Goal: Information Seeking & Learning: Learn about a topic

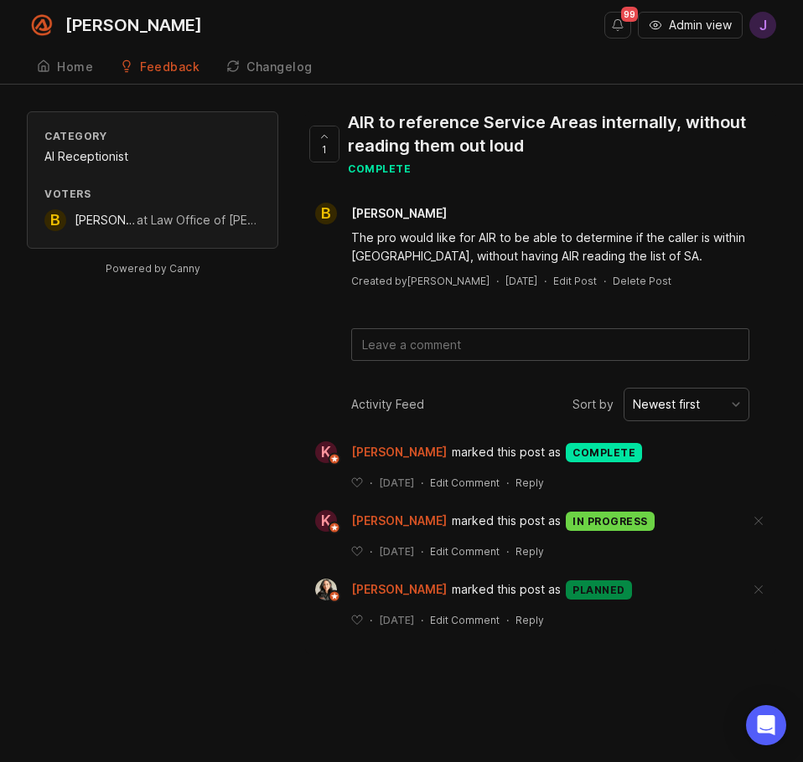
click at [72, 392] on div "Category AI Receptionist Voters B Brian Williams at Law Office of B.D. Williams…" at bounding box center [401, 382] width 749 height 543
click at [188, 219] on div "at Law Office of B.D. Williams" at bounding box center [199, 220] width 124 height 18
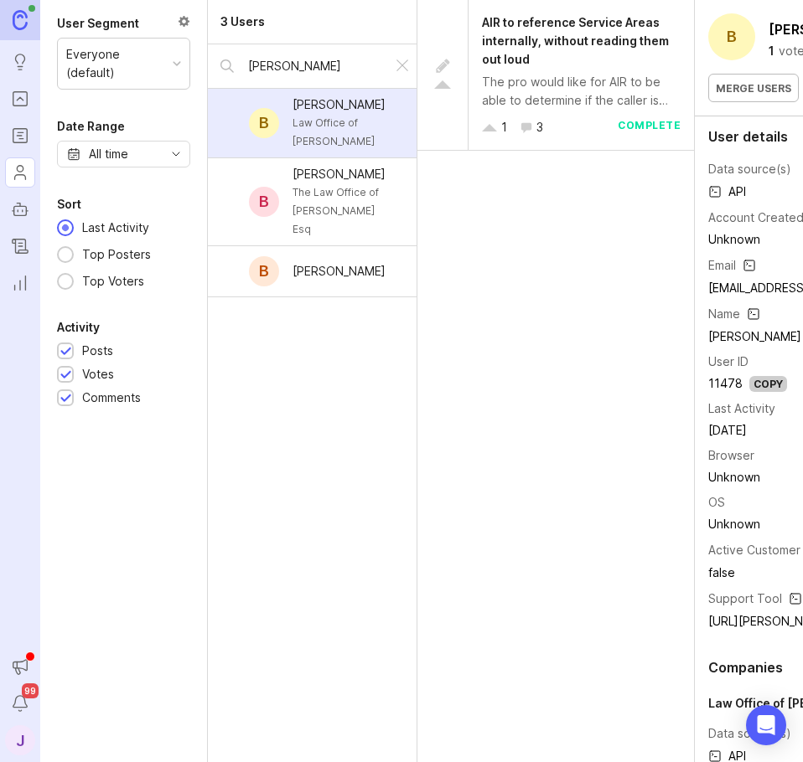
click at [540, 94] on div "The pro would like for AIR to be able to determine if the caller is within [GEO…" at bounding box center [581, 91] width 199 height 37
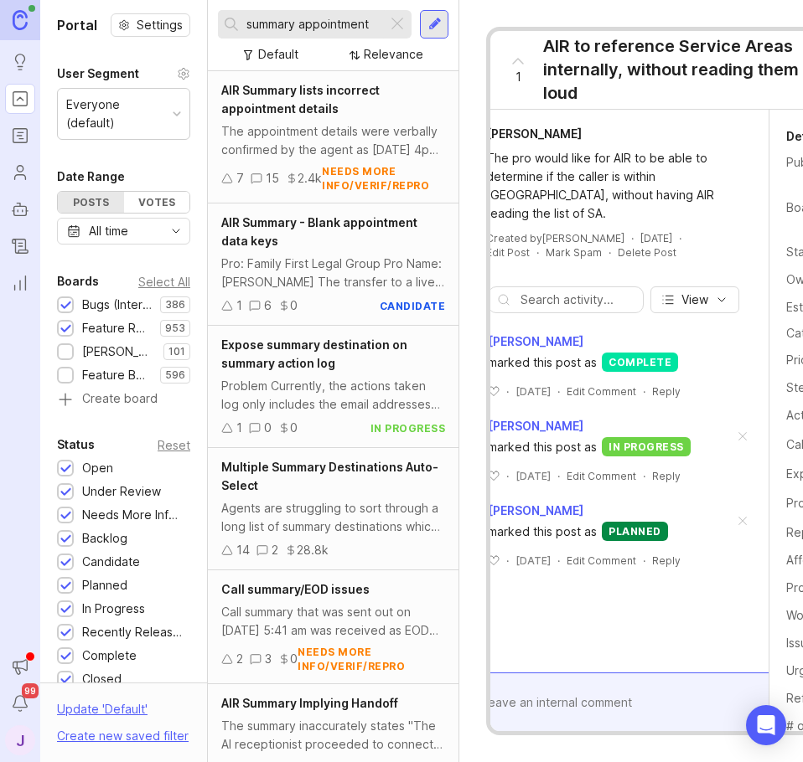
scroll to position [0, 150]
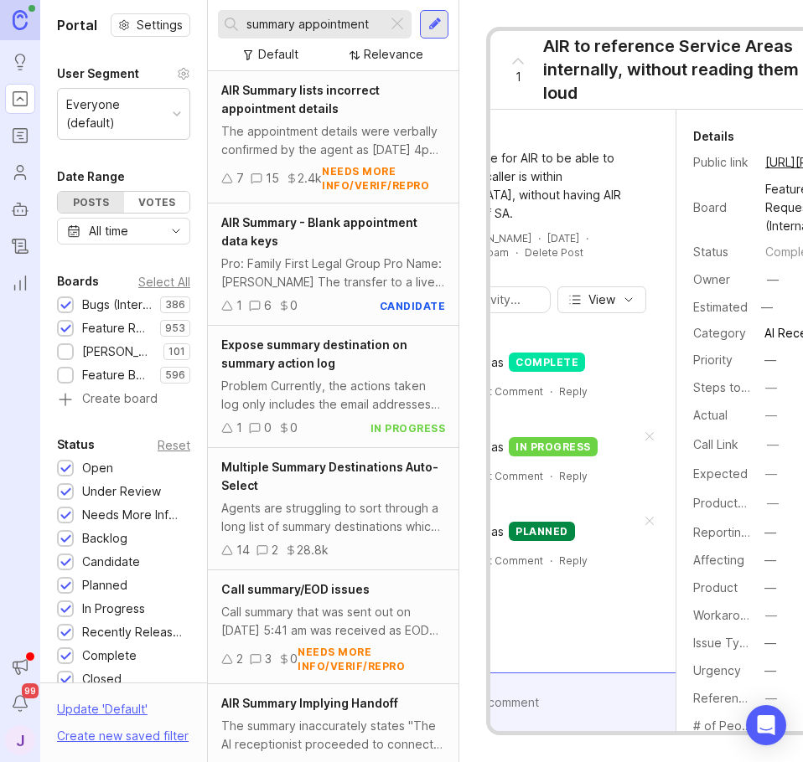
drag, startPoint x: 568, startPoint y: 329, endPoint x: 692, endPoint y: 329, distance: 124.0
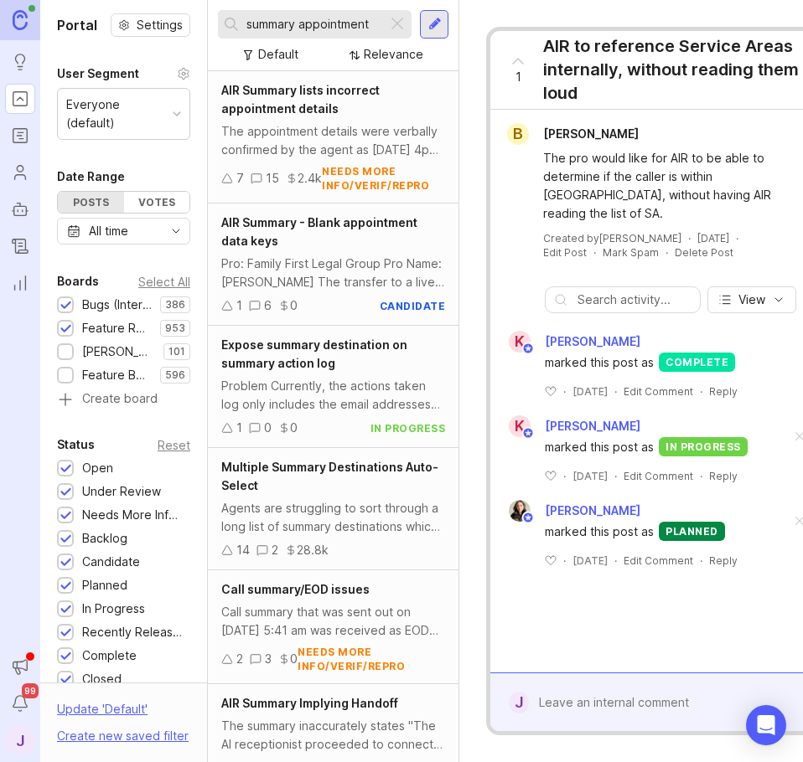
drag, startPoint x: 686, startPoint y: 329, endPoint x: 534, endPoint y: 349, distance: 153.8
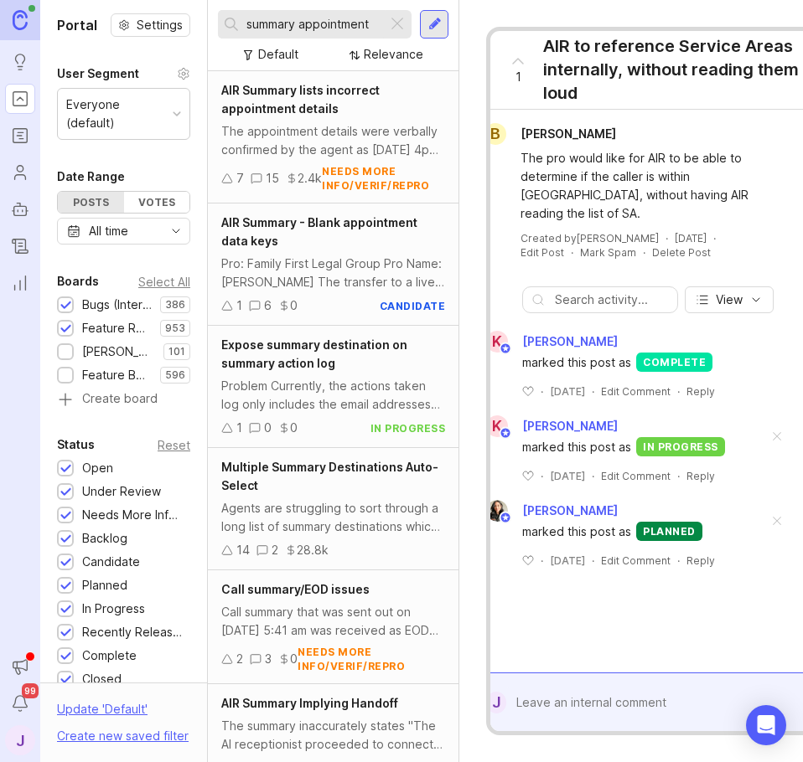
scroll to position [0, 150]
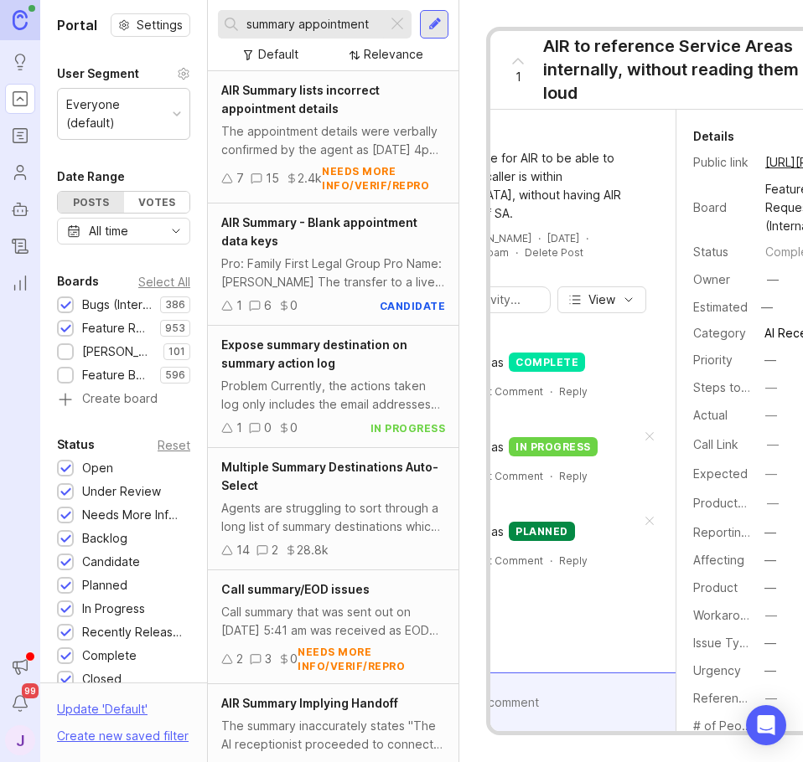
drag, startPoint x: 678, startPoint y: 320, endPoint x: 836, endPoint y: 329, distance: 158.6
click at [778, 167] on link "https://feedback.smith.ai/feedback-internal/p/air-to-reference-service-areas-in…" at bounding box center [814, 163] width 109 height 22
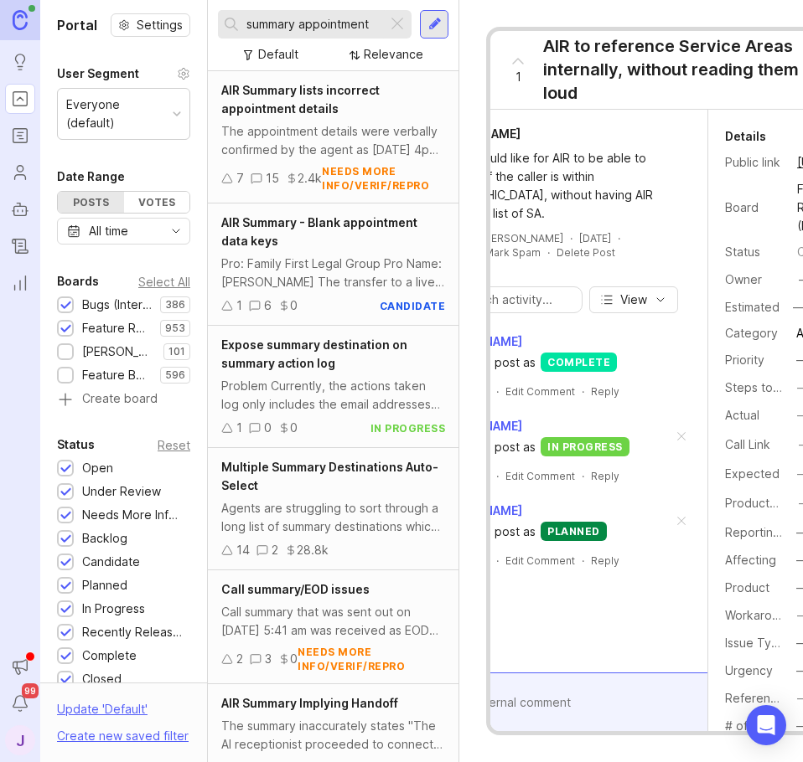
scroll to position [0, 150]
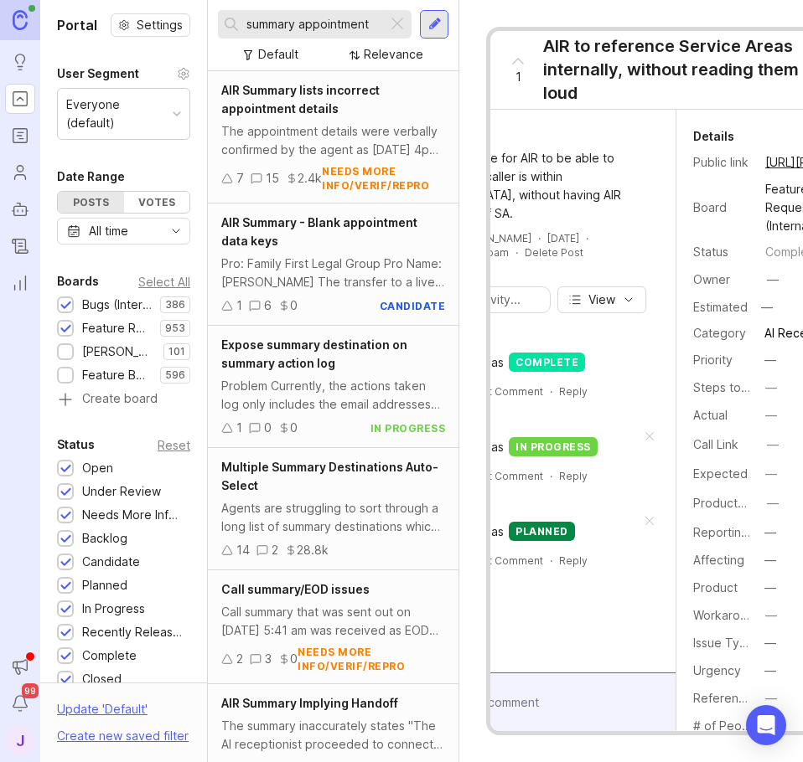
drag, startPoint x: 676, startPoint y: 319, endPoint x: 797, endPoint y: 311, distance: 121.8
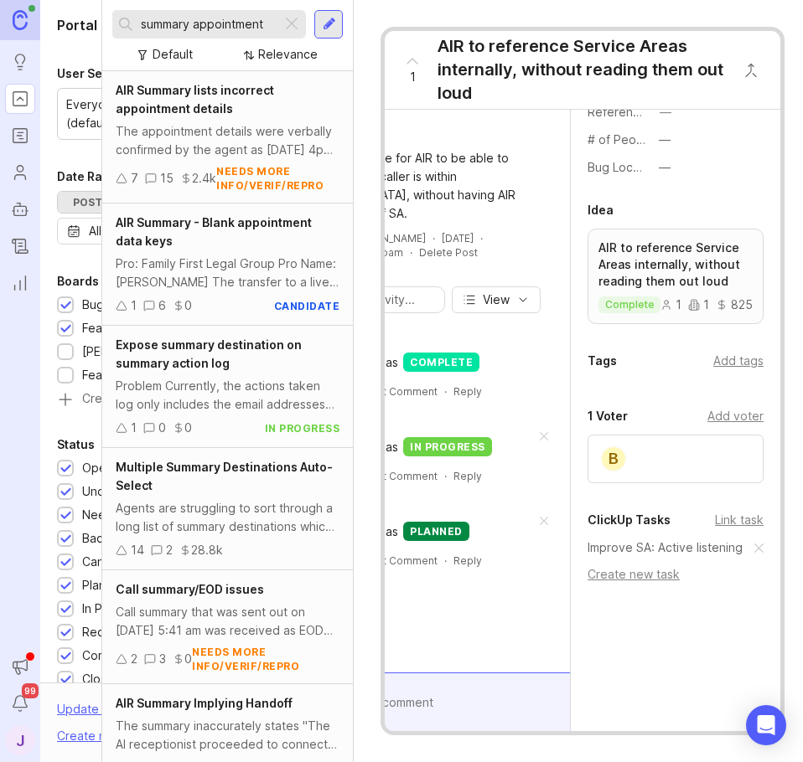
scroll to position [0, 114]
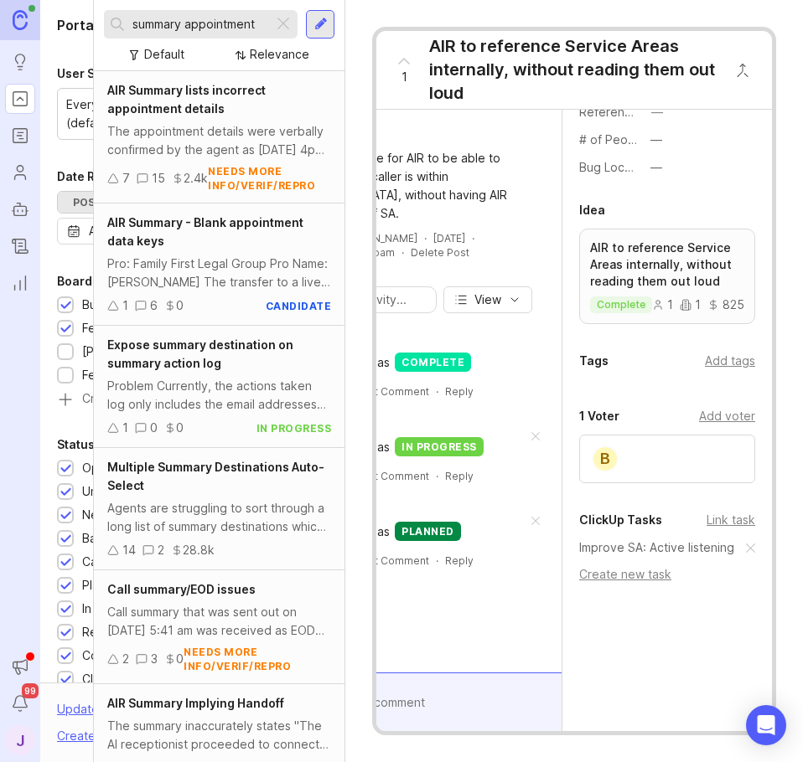
drag, startPoint x: 764, startPoint y: 362, endPoint x: 826, endPoint y: 349, distance: 63.3
click at [615, 282] on p "AIR to reference Service Areas internally, without reading them out loud" at bounding box center [667, 265] width 154 height 50
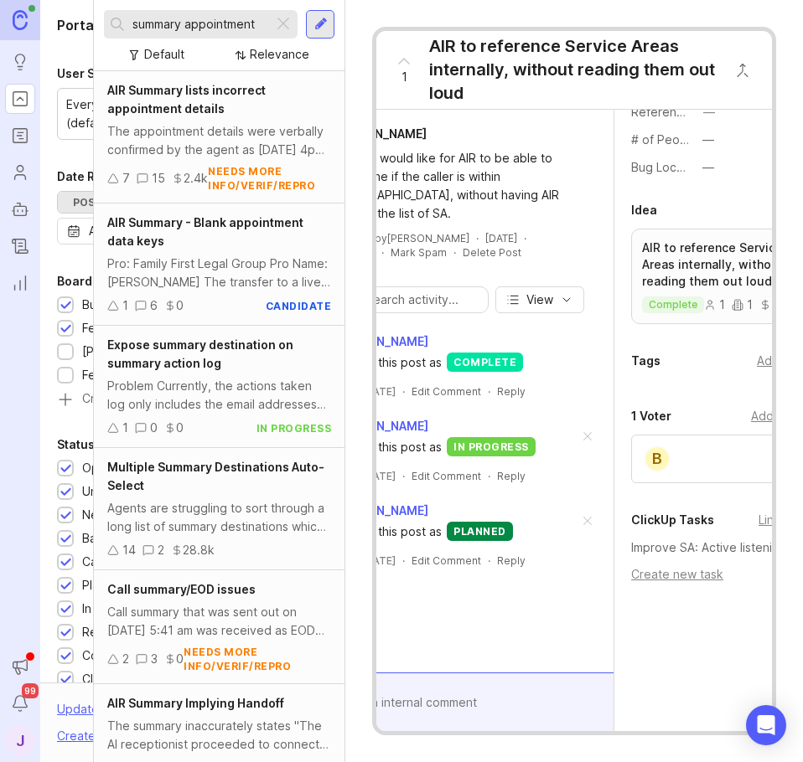
scroll to position [0, 0]
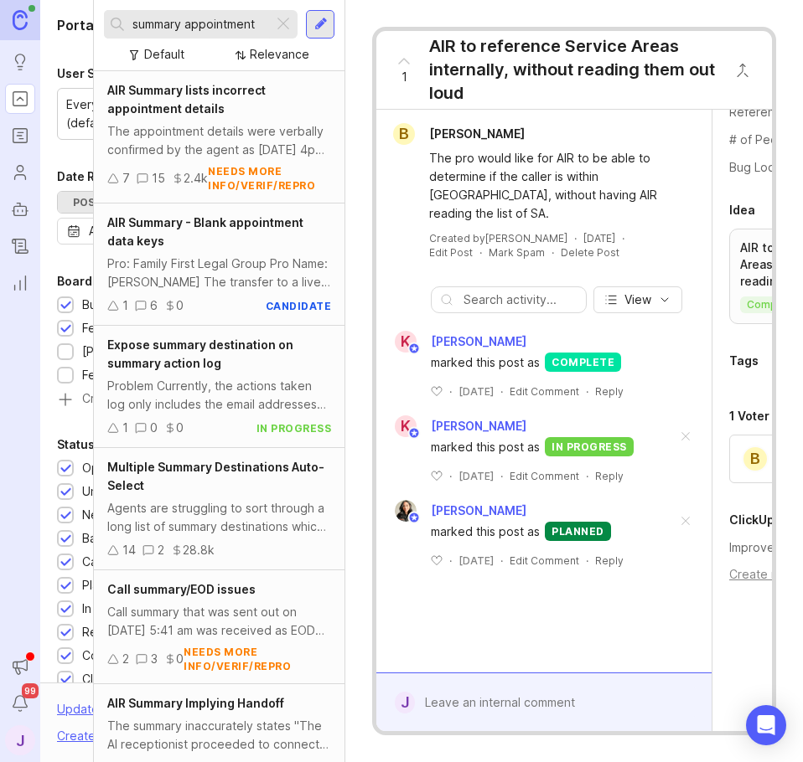
drag, startPoint x: 432, startPoint y: 321, endPoint x: 340, endPoint y: 322, distance: 92.2
drag, startPoint x: 482, startPoint y: 398, endPoint x: 662, endPoint y: 388, distance: 180.4
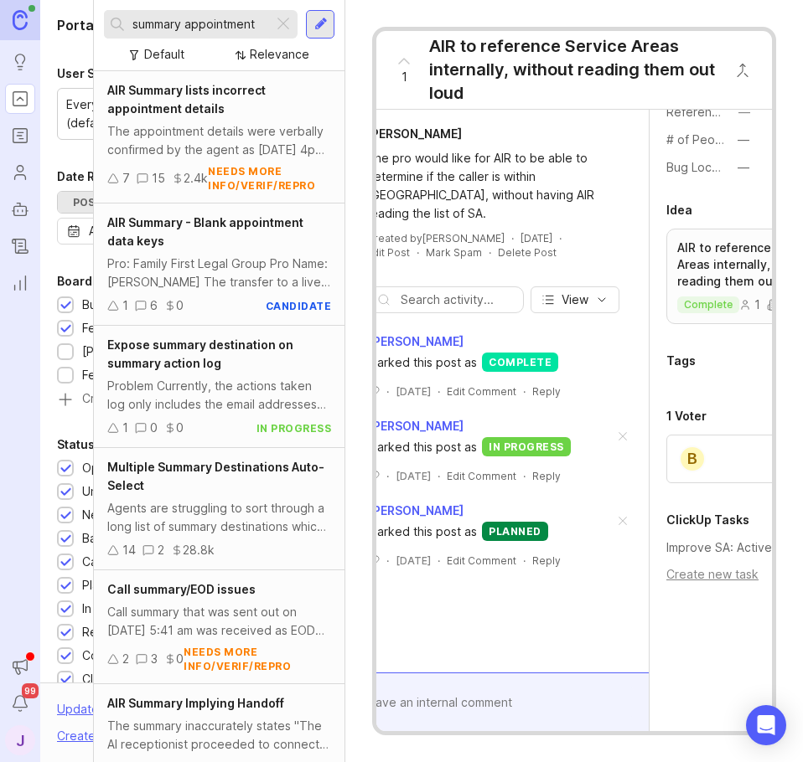
scroll to position [0, 150]
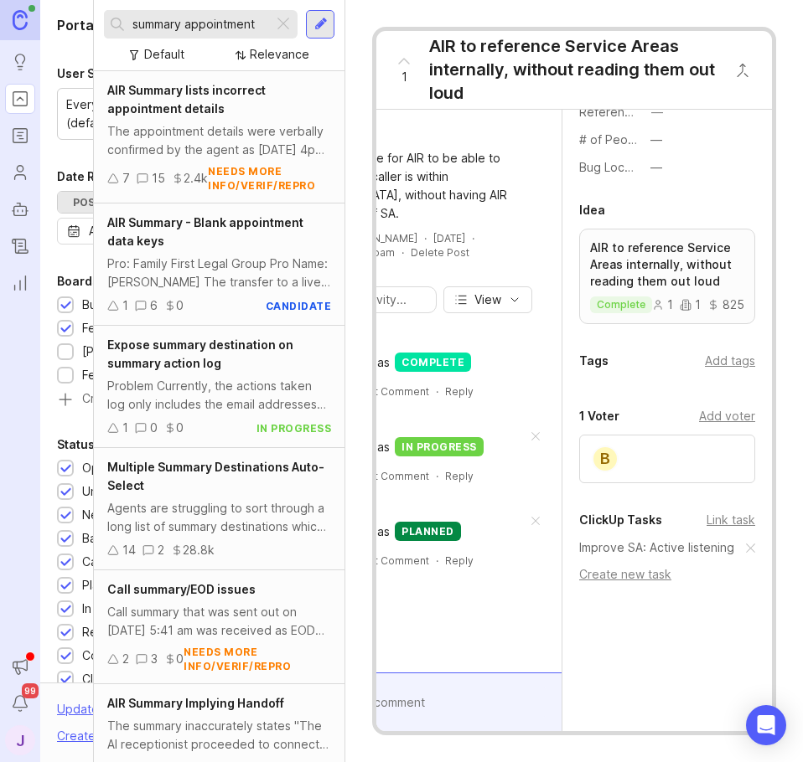
drag, startPoint x: 668, startPoint y: 406, endPoint x: 791, endPoint y: 400, distance: 123.3
click at [648, 565] on div "Improve SA: Active listening" at bounding box center [667, 552] width 176 height 27
click at [653, 555] on link "Improve SA: Active listening" at bounding box center [656, 548] width 155 height 18
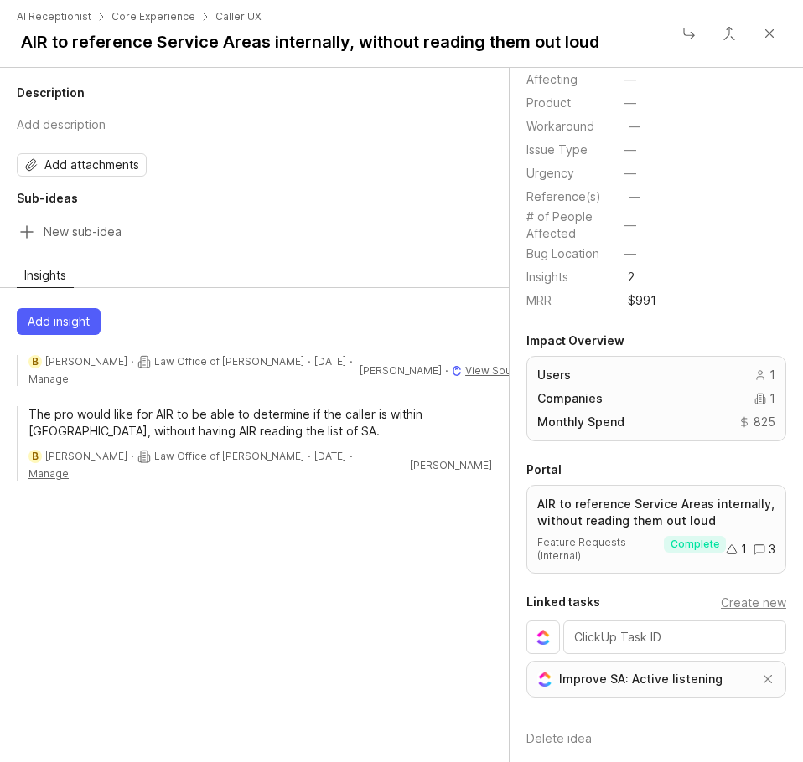
scroll to position [380, 0]
click at [663, 679] on link "Improve SA: Active listening" at bounding box center [653, 679] width 188 height 18
drag, startPoint x: 629, startPoint y: 509, endPoint x: 743, endPoint y: 545, distance: 119.5
click at [754, 545] on icon at bounding box center [759, 549] width 10 height 9
